Goal: Browse casually

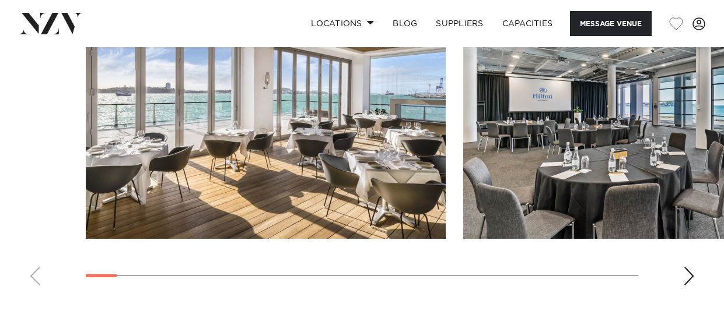
scroll to position [1189, 0]
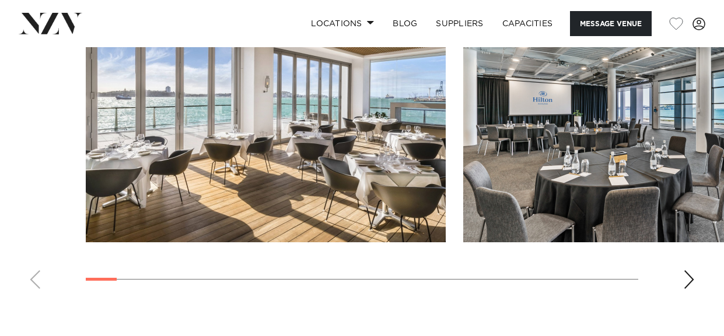
click at [684, 279] on div "Next slide" at bounding box center [689, 280] width 12 height 19
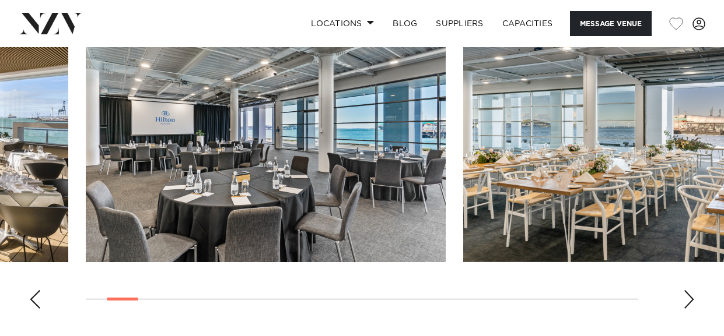
scroll to position [1172, 0]
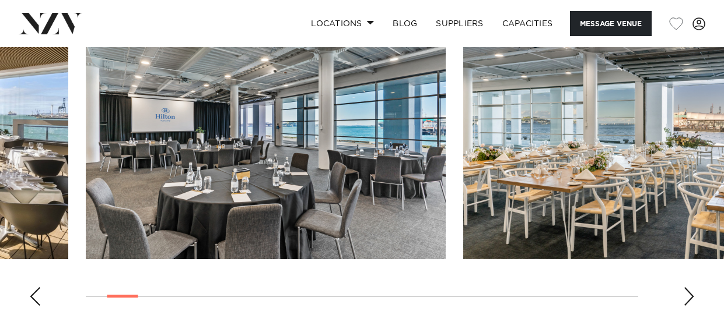
click at [687, 294] on div "Next slide" at bounding box center [689, 296] width 12 height 19
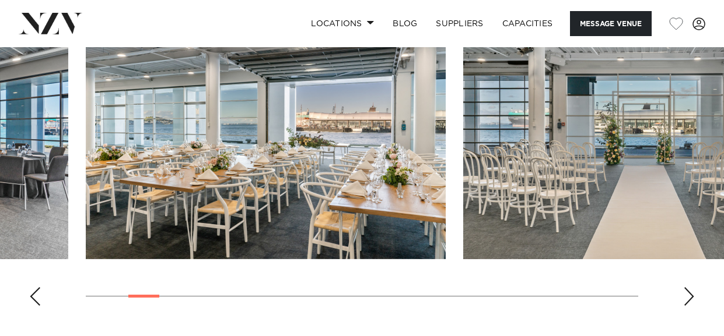
click at [687, 294] on div "Next slide" at bounding box center [689, 296] width 12 height 19
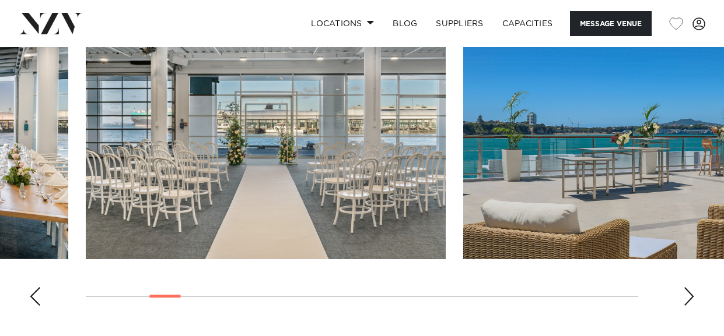
click at [687, 294] on div "Next slide" at bounding box center [689, 296] width 12 height 19
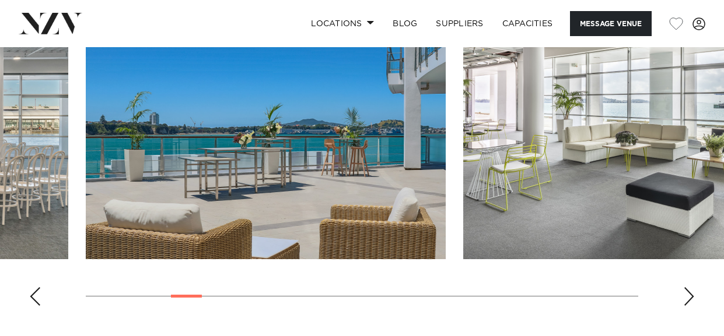
click at [687, 294] on div "Next slide" at bounding box center [689, 296] width 12 height 19
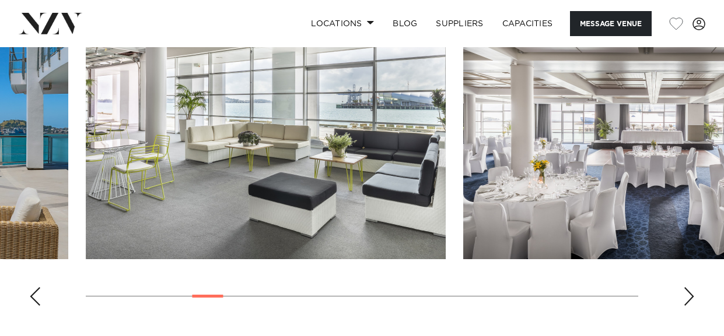
click at [687, 294] on div "Next slide" at bounding box center [689, 296] width 12 height 19
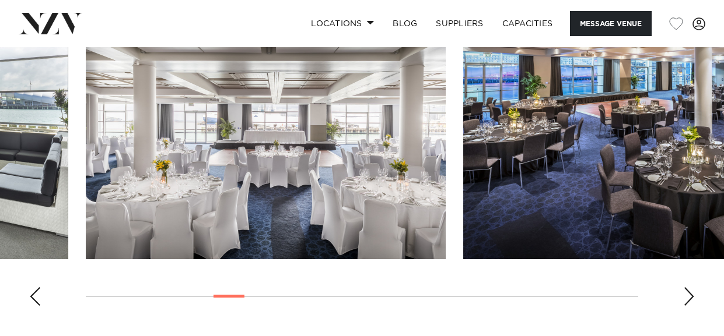
click at [684, 292] on div "Next slide" at bounding box center [689, 296] width 12 height 19
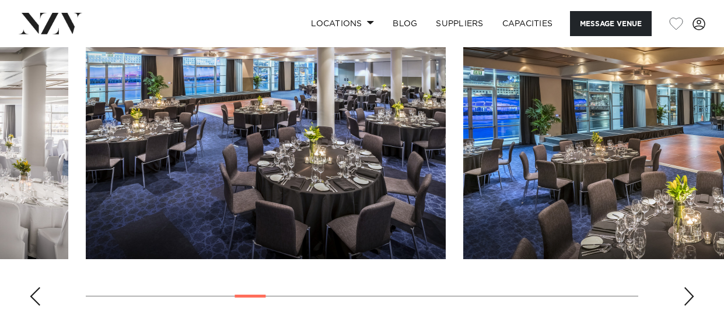
click at [685, 296] on div "Next slide" at bounding box center [689, 296] width 12 height 19
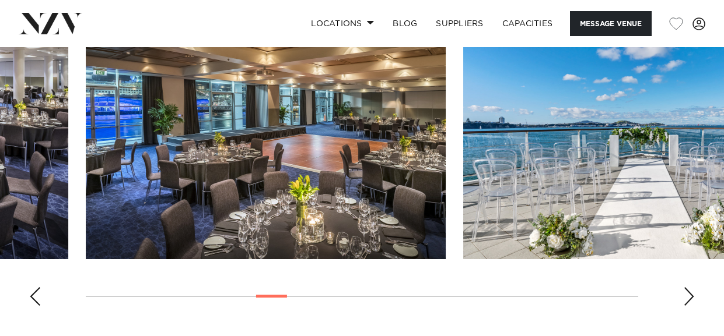
click at [685, 296] on div "Next slide" at bounding box center [689, 296] width 12 height 19
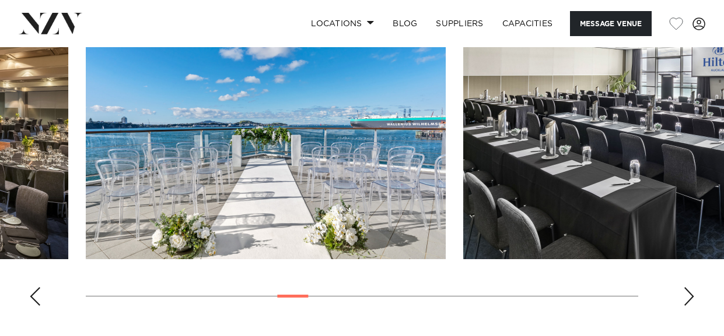
click at [685, 296] on div "Next slide" at bounding box center [689, 296] width 12 height 19
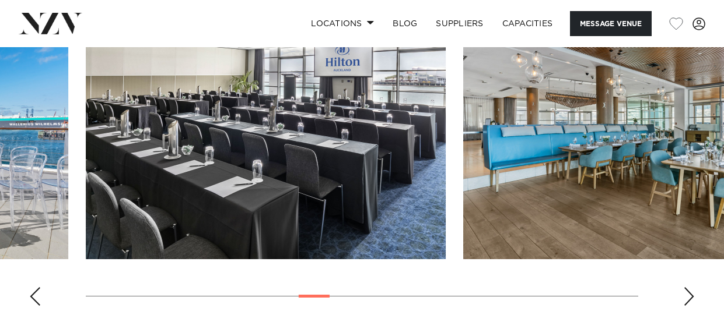
click at [685, 296] on div "Next slide" at bounding box center [689, 296] width 12 height 19
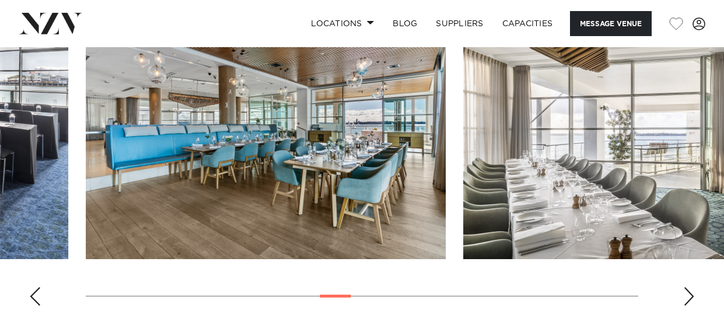
click at [685, 296] on div "Next slide" at bounding box center [689, 296] width 12 height 19
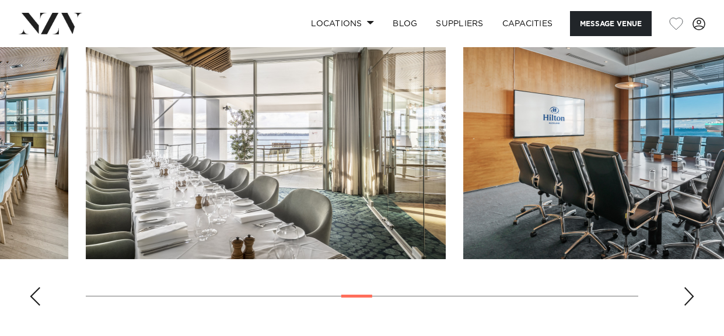
click at [685, 296] on div "Next slide" at bounding box center [689, 296] width 12 height 19
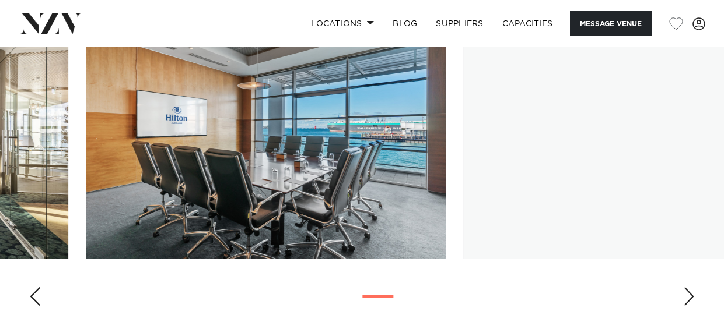
click at [685, 296] on div "Next slide" at bounding box center [689, 296] width 12 height 19
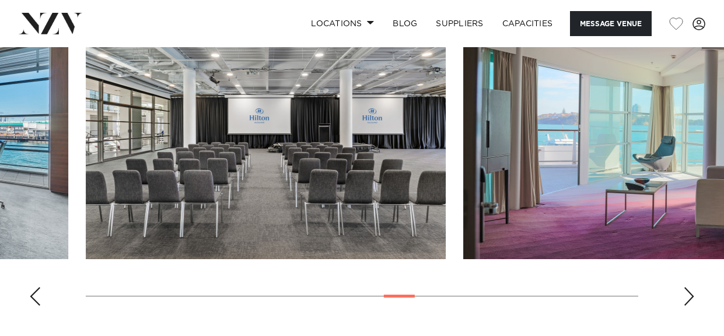
click at [685, 296] on div "Next slide" at bounding box center [689, 296] width 12 height 19
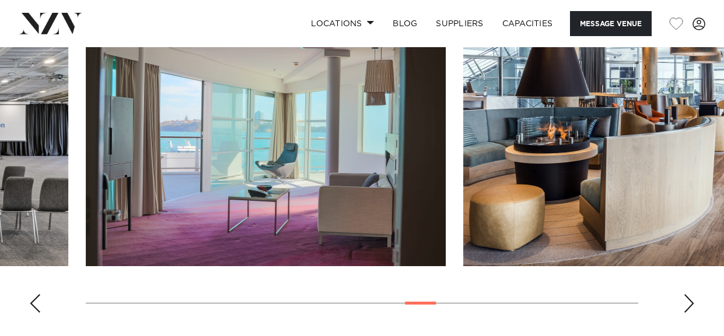
scroll to position [1171, 0]
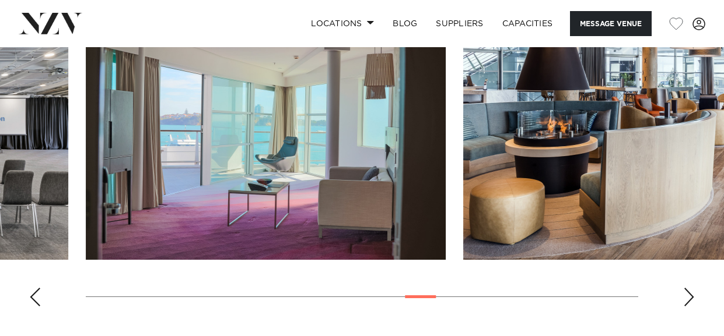
click at [685, 296] on div "Next slide" at bounding box center [689, 297] width 12 height 19
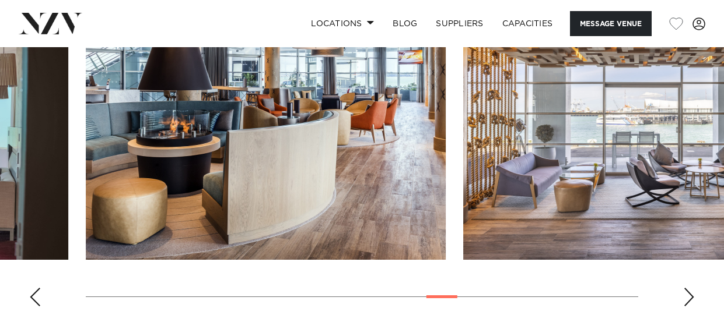
click at [685, 296] on div "Next slide" at bounding box center [689, 297] width 12 height 19
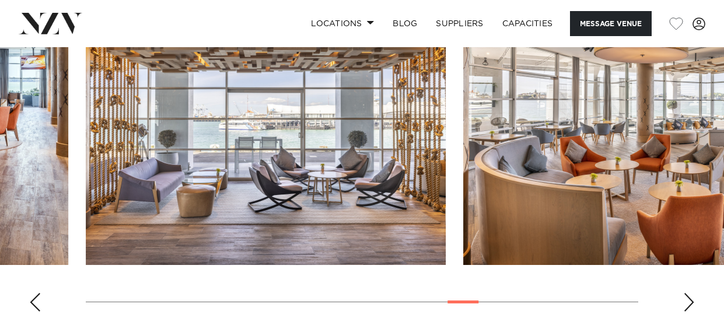
scroll to position [1168, 0]
